Goal: Find specific page/section: Find specific page/section

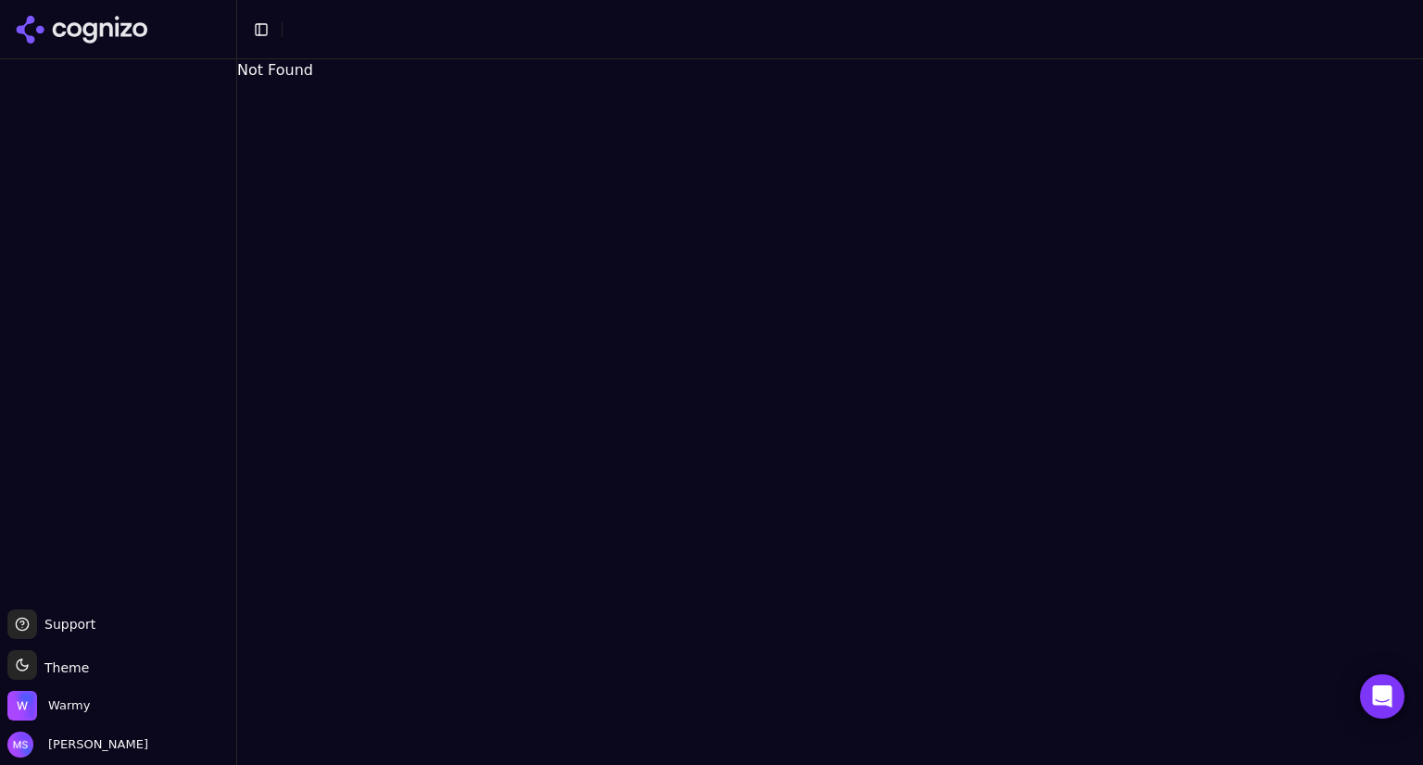
click at [95, 700] on div "Warmy" at bounding box center [117, 709] width 221 height 37
click at [82, 701] on span "Warmy" at bounding box center [69, 706] width 42 height 17
click at [267, 30] on button "Toggle Sidebar" at bounding box center [261, 30] width 26 height 26
click at [32, 23] on icon at bounding box center [30, 22] width 6 height 6
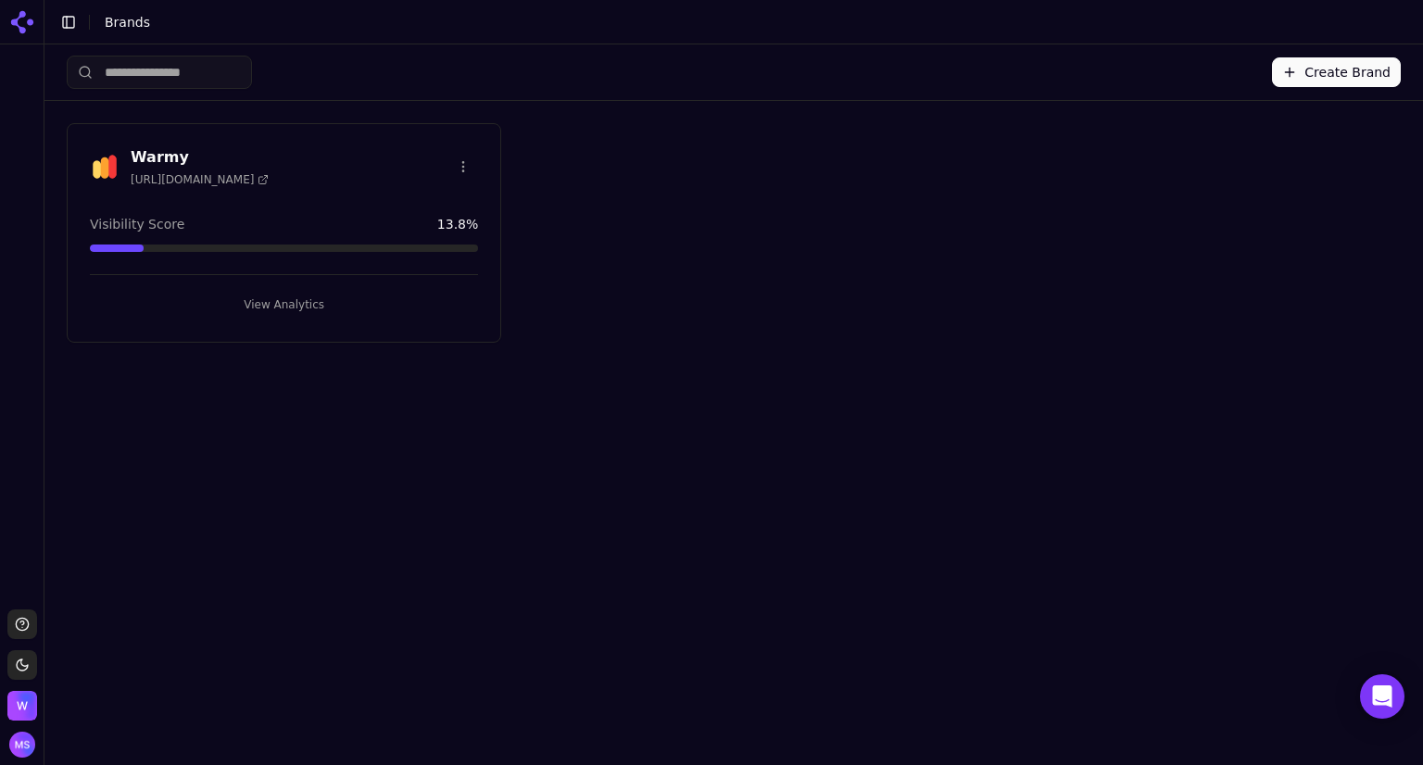
click at [259, 160] on div "Warmy https://warmy.io" at bounding box center [284, 166] width 388 height 41
click at [267, 291] on button "View Analytics" at bounding box center [284, 305] width 388 height 30
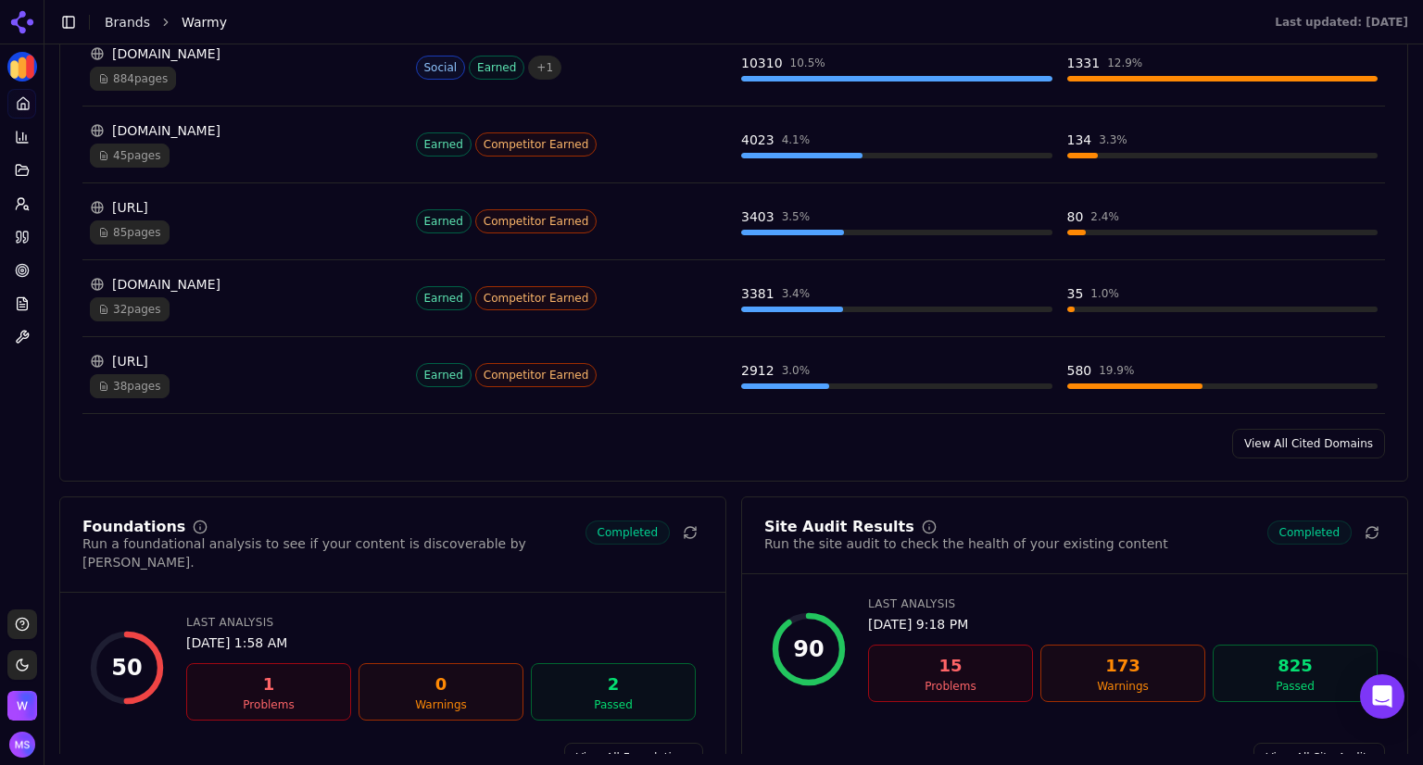
scroll to position [2094, 0]
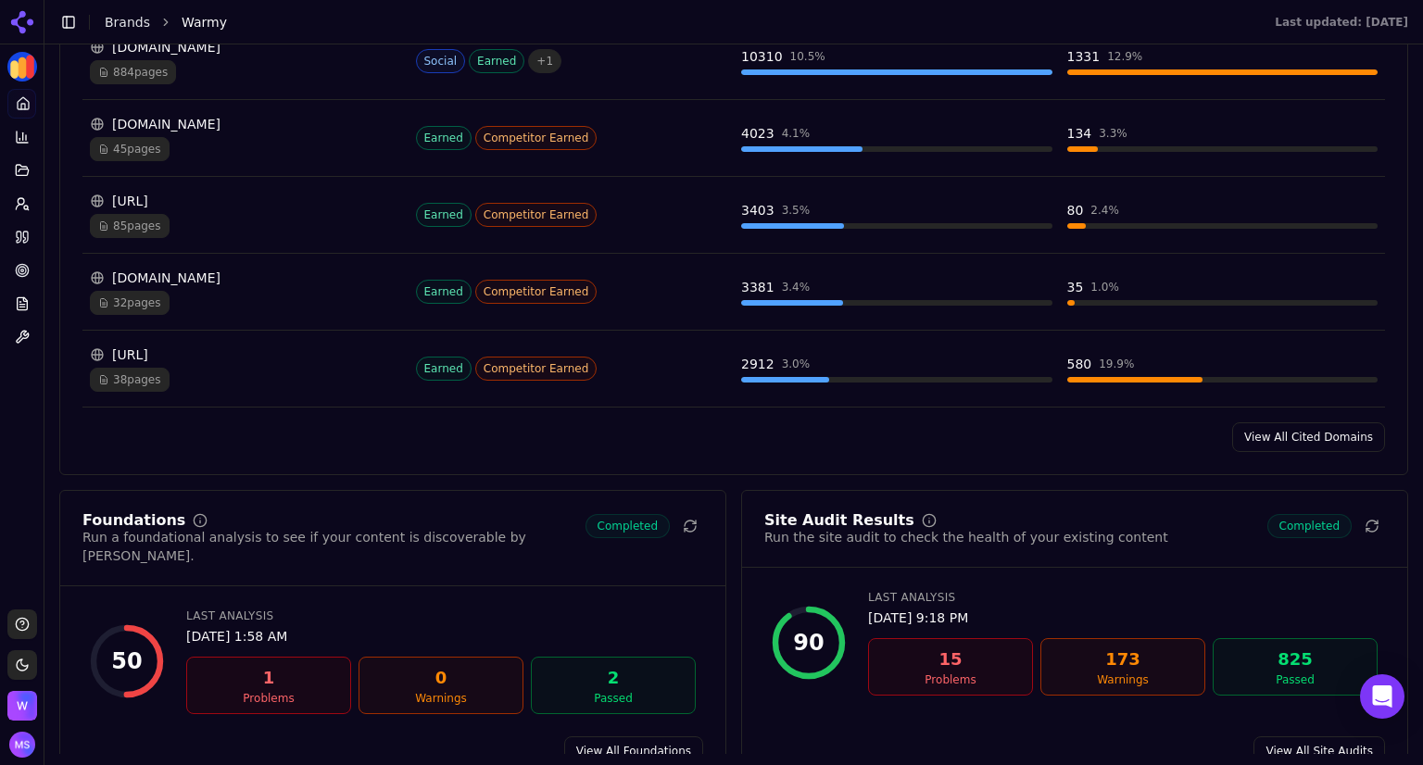
click at [1256, 431] on link "View All Cited Domains" at bounding box center [1308, 438] width 153 height 30
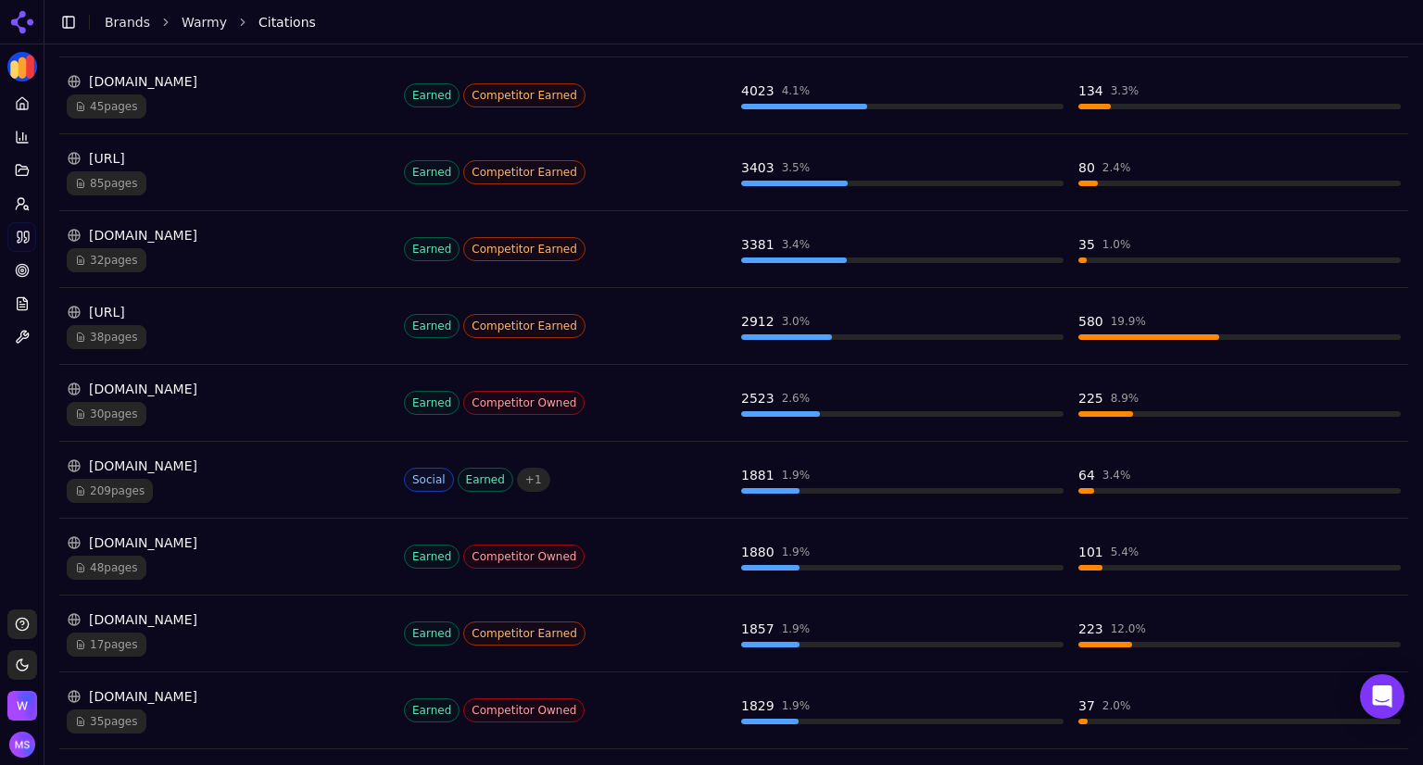
scroll to position [439, 0]
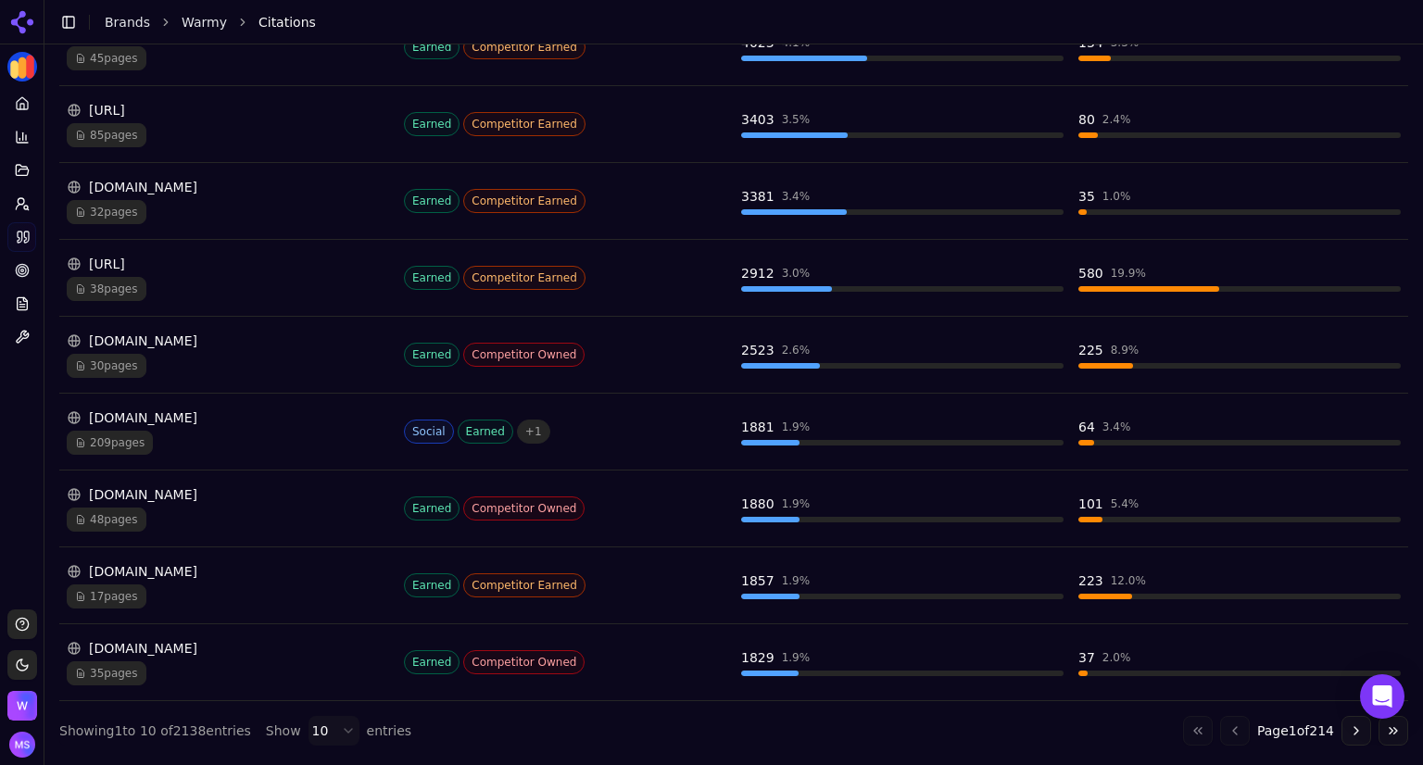
click at [1347, 731] on button "Go to next page" at bounding box center [1357, 731] width 30 height 30
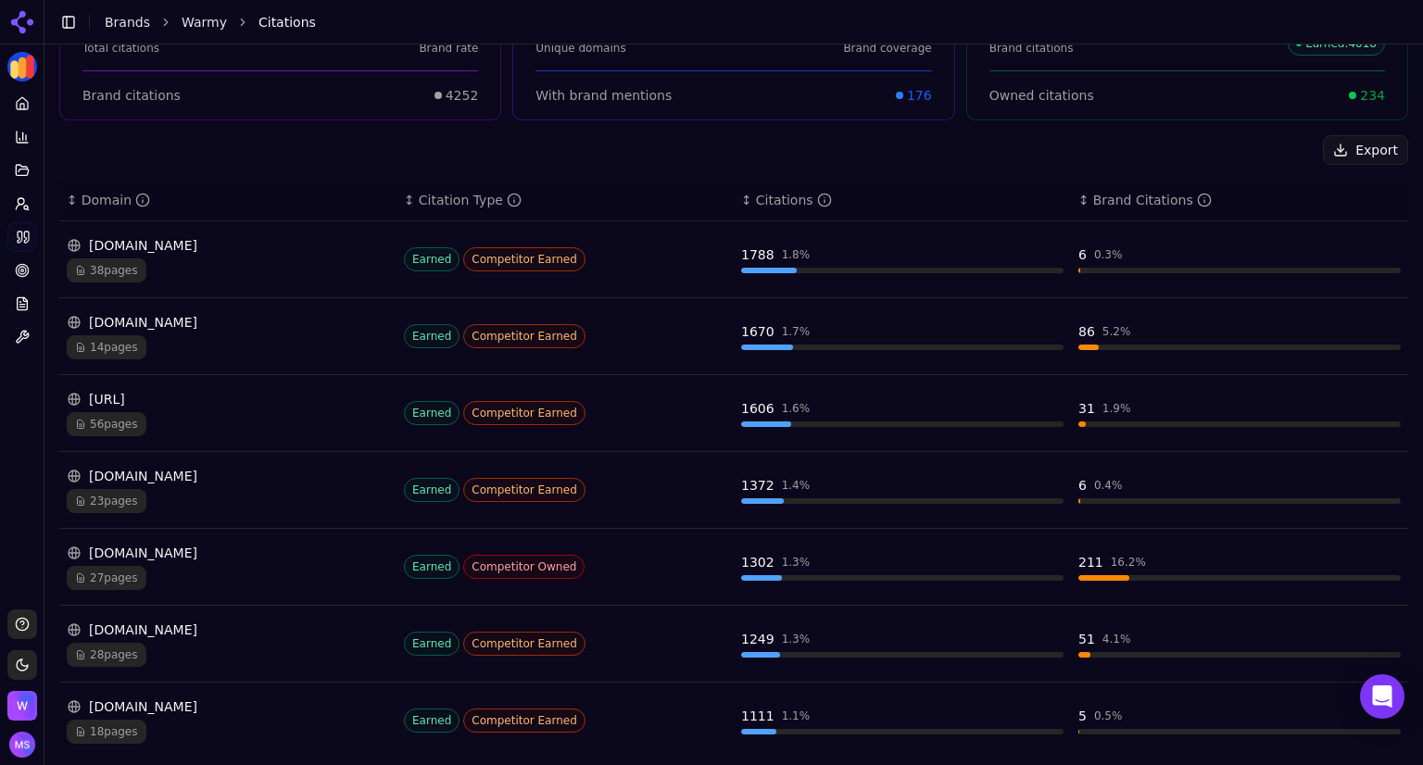
scroll to position [467, 0]
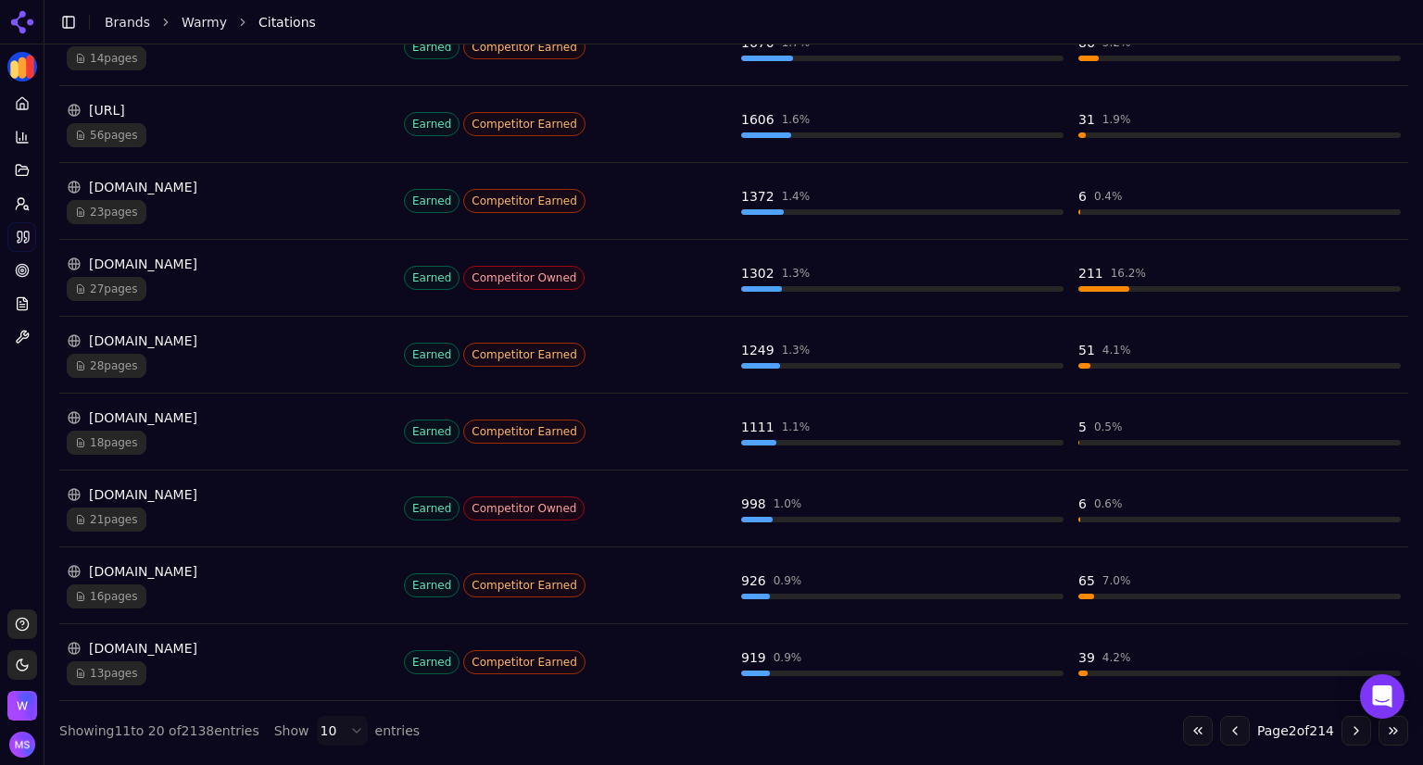
click at [1342, 727] on button "Go to next page" at bounding box center [1357, 731] width 30 height 30
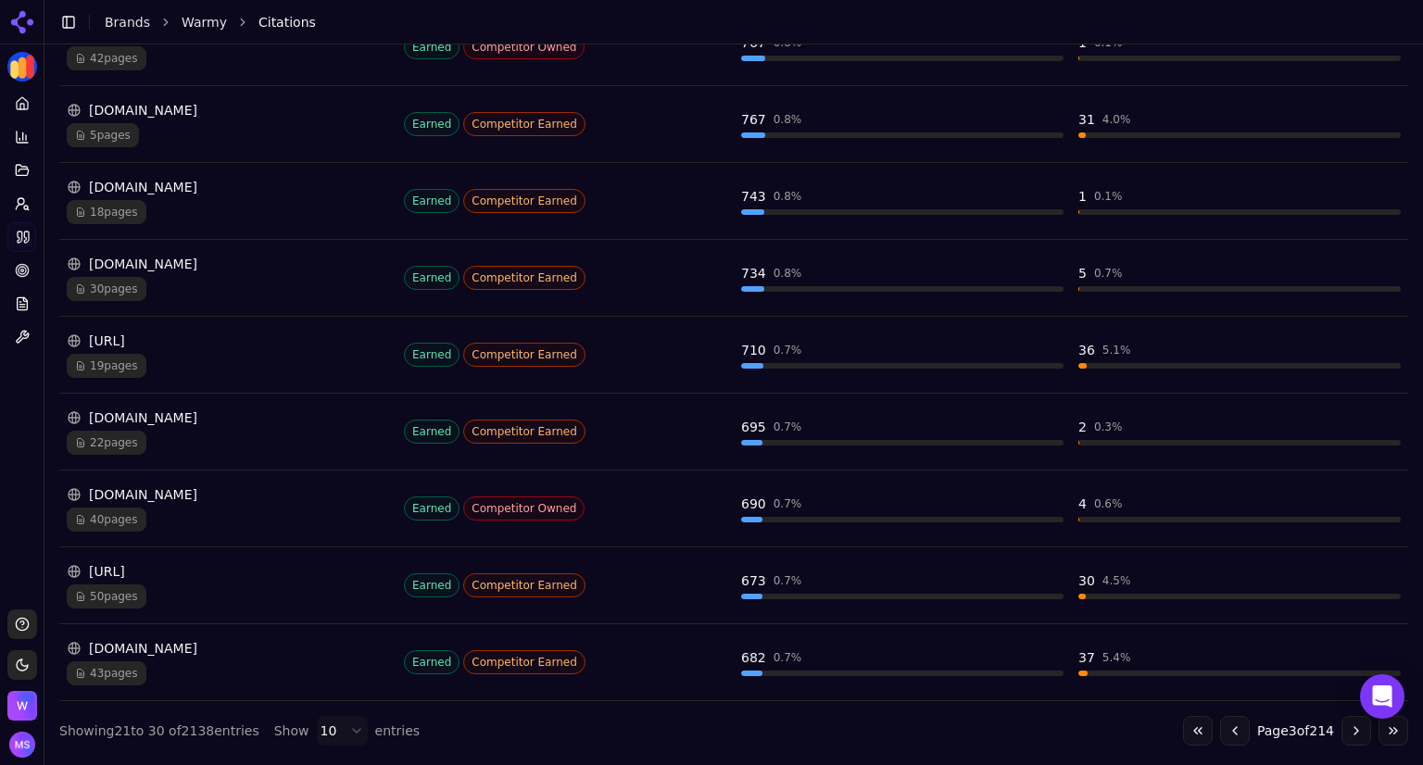
click at [1342, 732] on button "Go to next page" at bounding box center [1357, 731] width 30 height 30
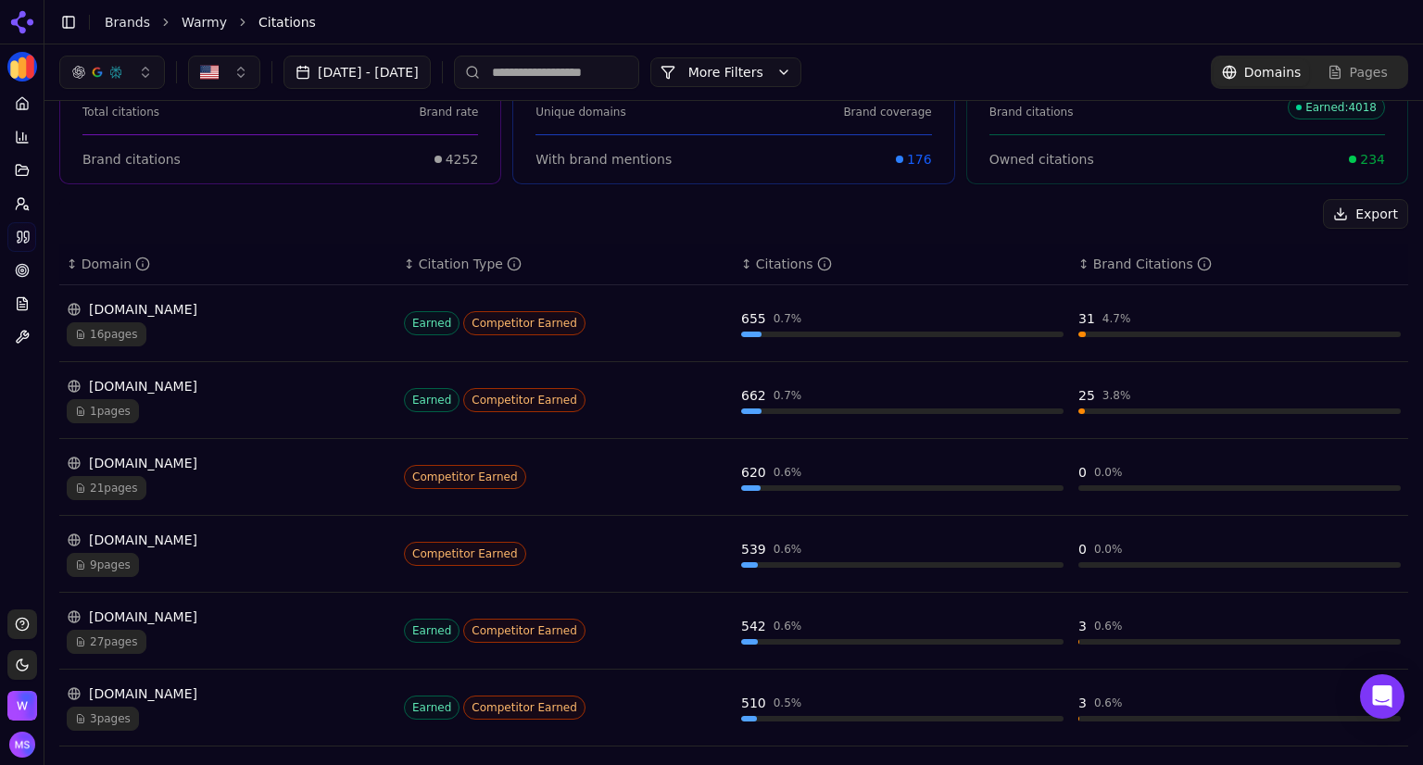
scroll to position [0, 0]
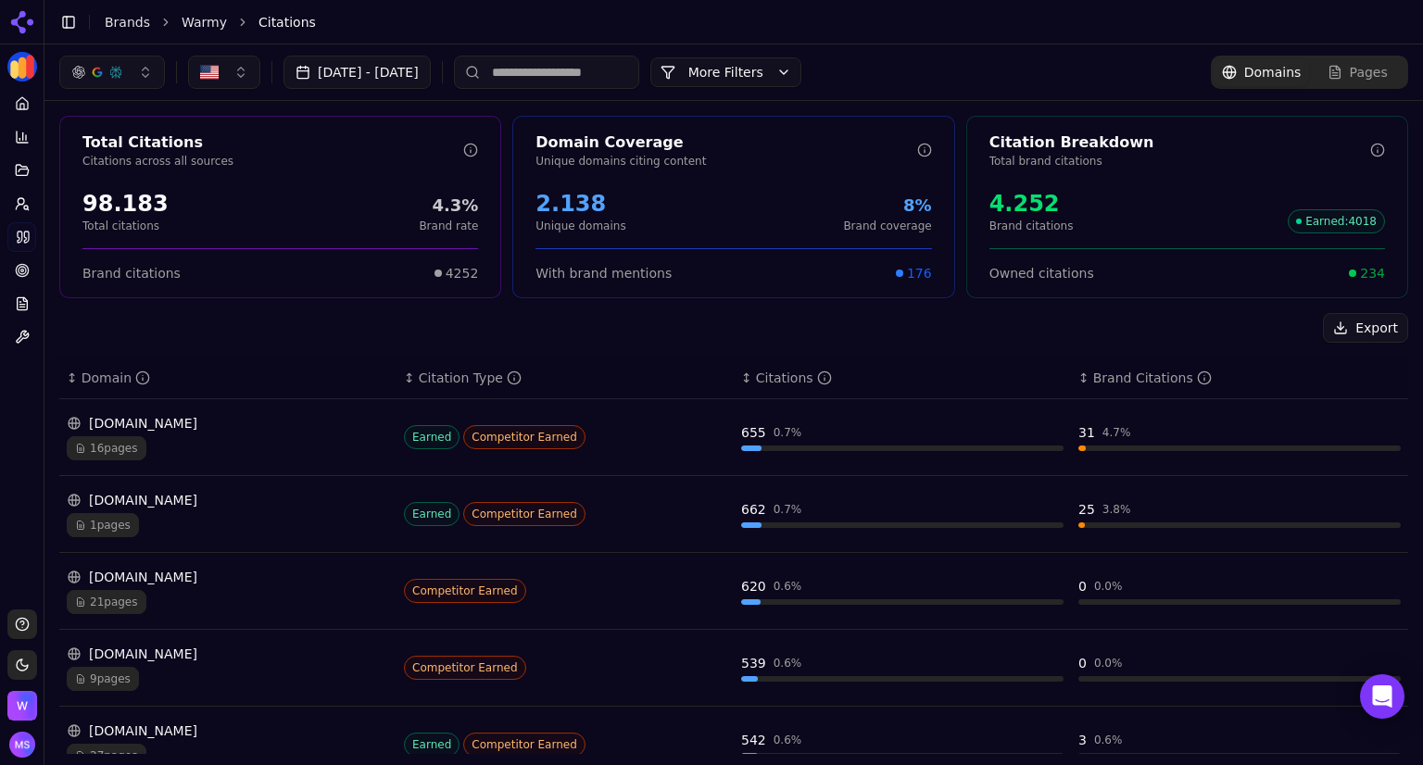
click at [244, 81] on button "button" at bounding box center [224, 72] width 72 height 33
click at [29, 108] on icon at bounding box center [22, 103] width 15 height 15
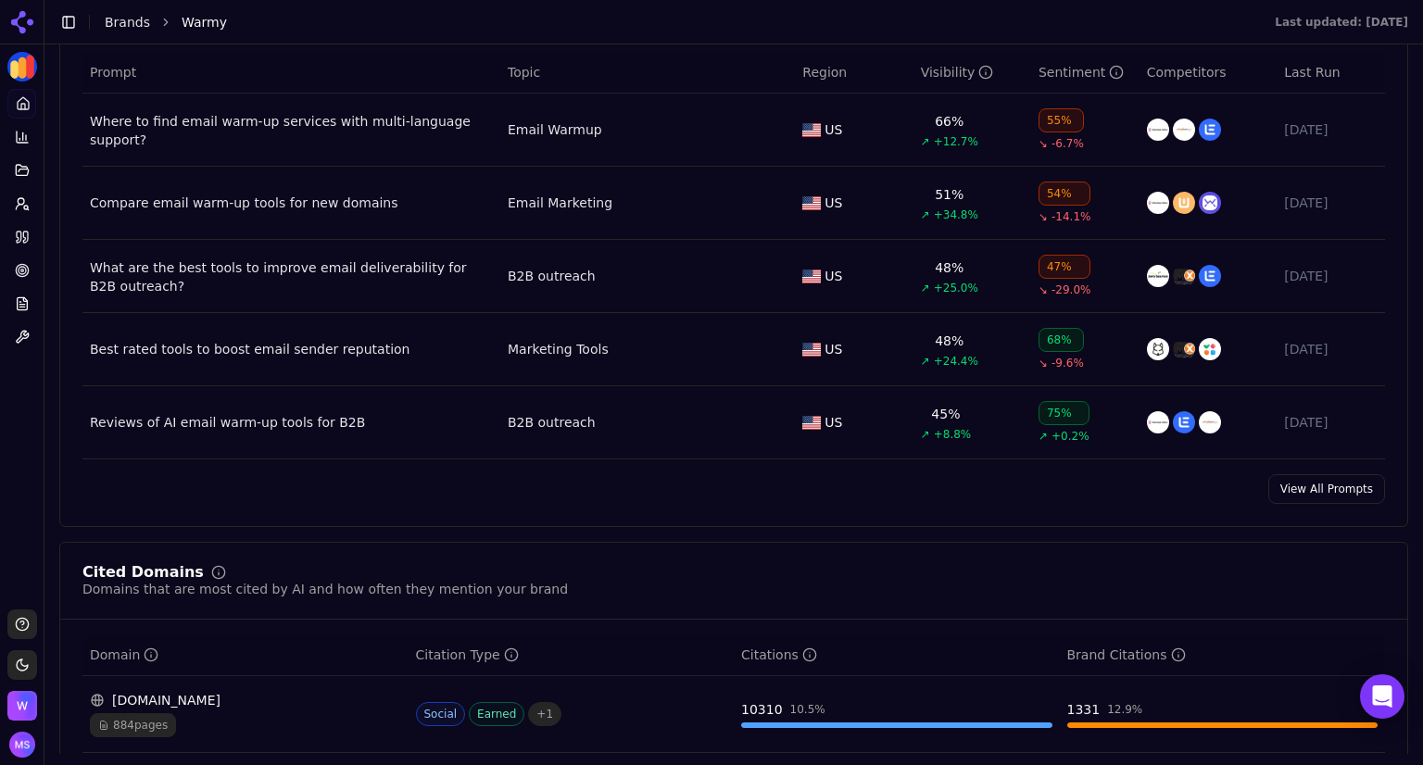
scroll to position [1712, 0]
